Goal: Information Seeking & Learning: Learn about a topic

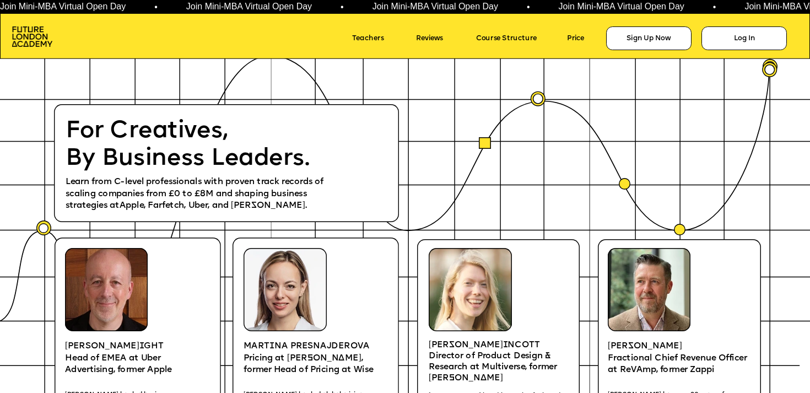
scroll to position [1624, 0]
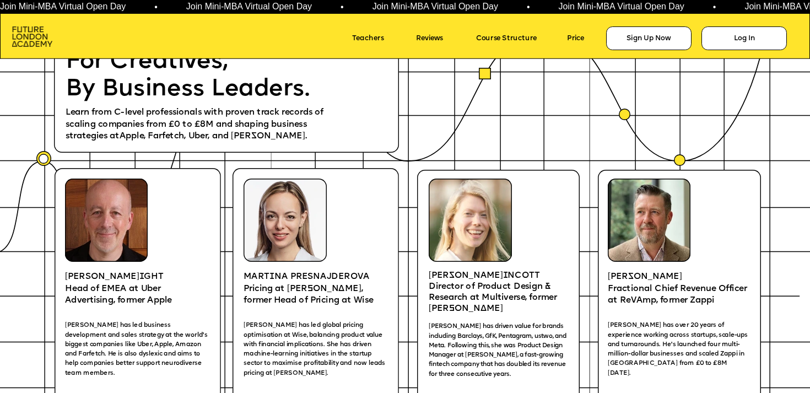
click at [34, 36] on img at bounding box center [32, 36] width 40 height 20
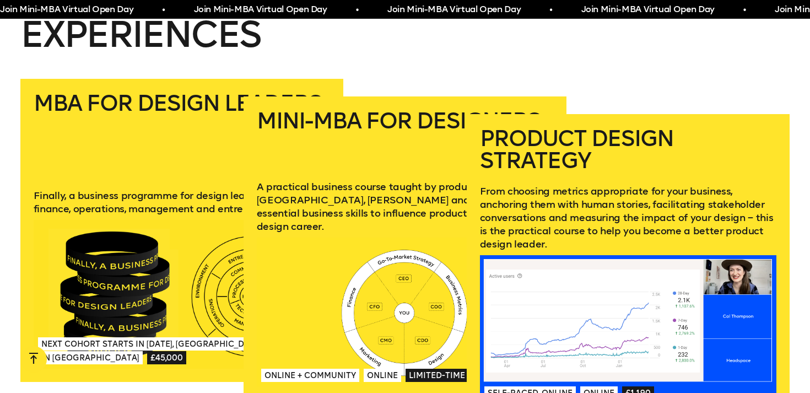
scroll to position [1523, 0]
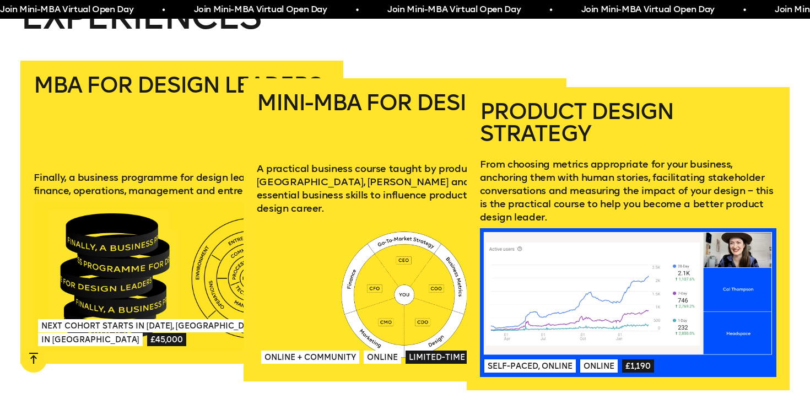
click at [641, 158] on p "From choosing metrics appropriate for your business, anchoring them with human …" at bounding box center [628, 191] width 297 height 66
